Goal: Complete application form

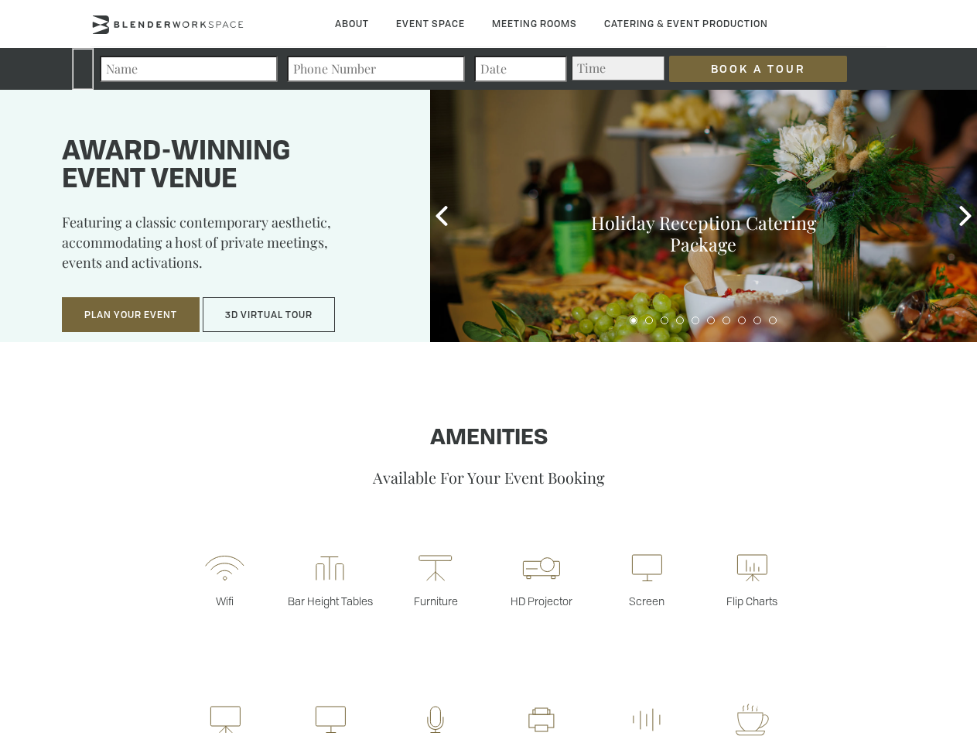
click at [746, 69] on input "Book a Tour" at bounding box center [758, 69] width 178 height 26
click at [131, 315] on button "Plan Your Event" at bounding box center [131, 315] width 138 height 36
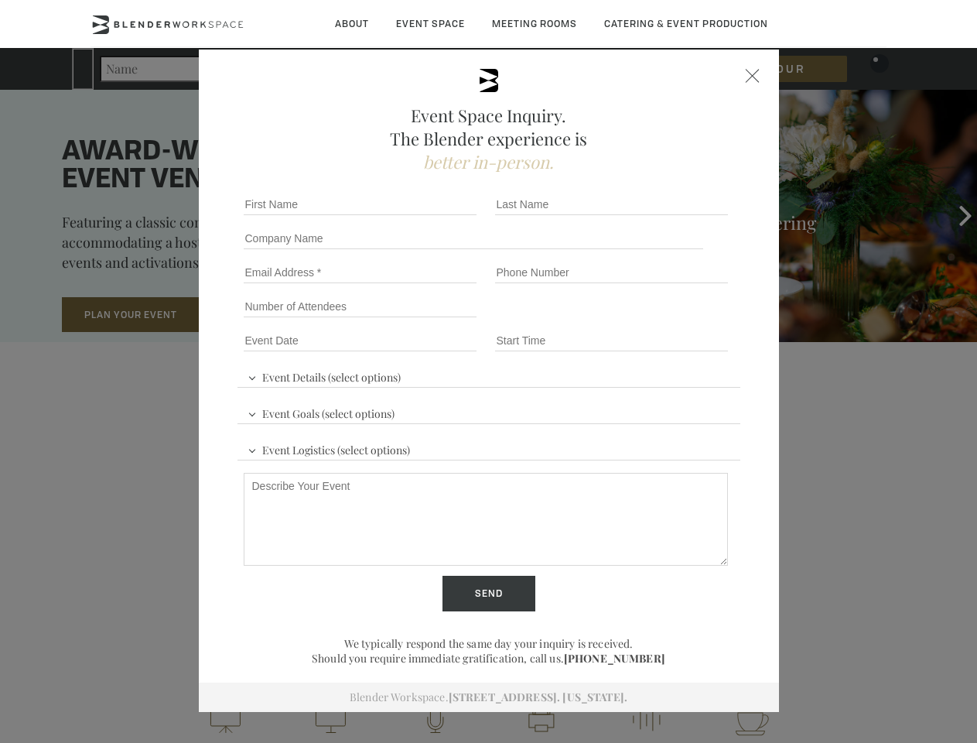
click at [269, 315] on button "3D Virtual Tour" at bounding box center [269, 315] width 132 height 36
click at [442, 216] on div "First name *" at bounding box center [362, 204] width 251 height 34
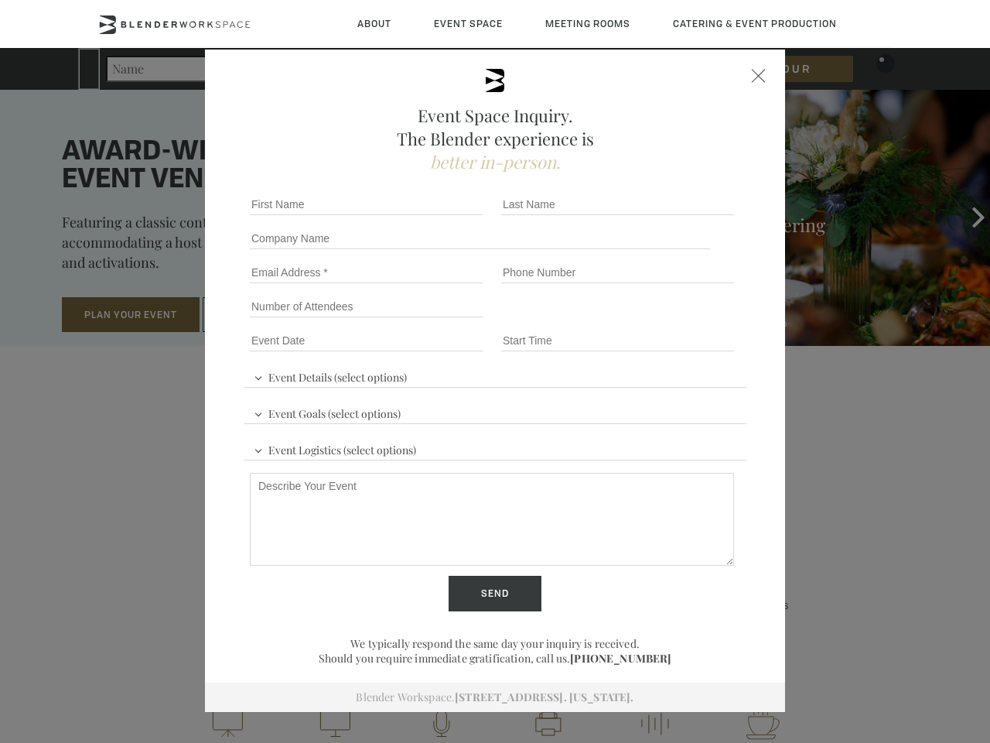
click at [965, 216] on div "Event Space Inquiry. The Blender experience is better in-person. Event Details …" at bounding box center [495, 371] width 990 height 743
click at [634, 320] on fieldset "Number of Attendees Budget Range" at bounding box center [495, 306] width 503 height 34
click at [649, 320] on fieldset "Number of Attendees Budget Range" at bounding box center [495, 306] width 503 height 34
click at [664, 320] on fieldset "Number of Attendees Budget Range" at bounding box center [495, 306] width 503 height 34
click at [680, 320] on fieldset "Number of Attendees Budget Range" at bounding box center [495, 306] width 503 height 34
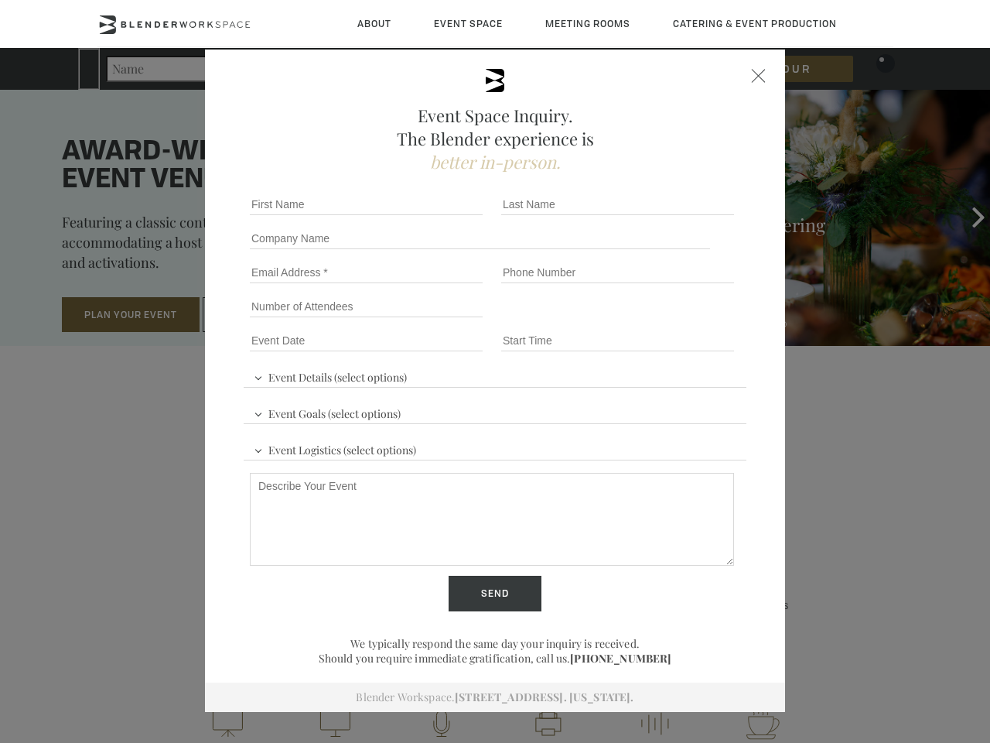
click at [695, 320] on fieldset "Number of Attendees Budget Range" at bounding box center [495, 306] width 503 height 34
